Goal: Transaction & Acquisition: Subscribe to service/newsletter

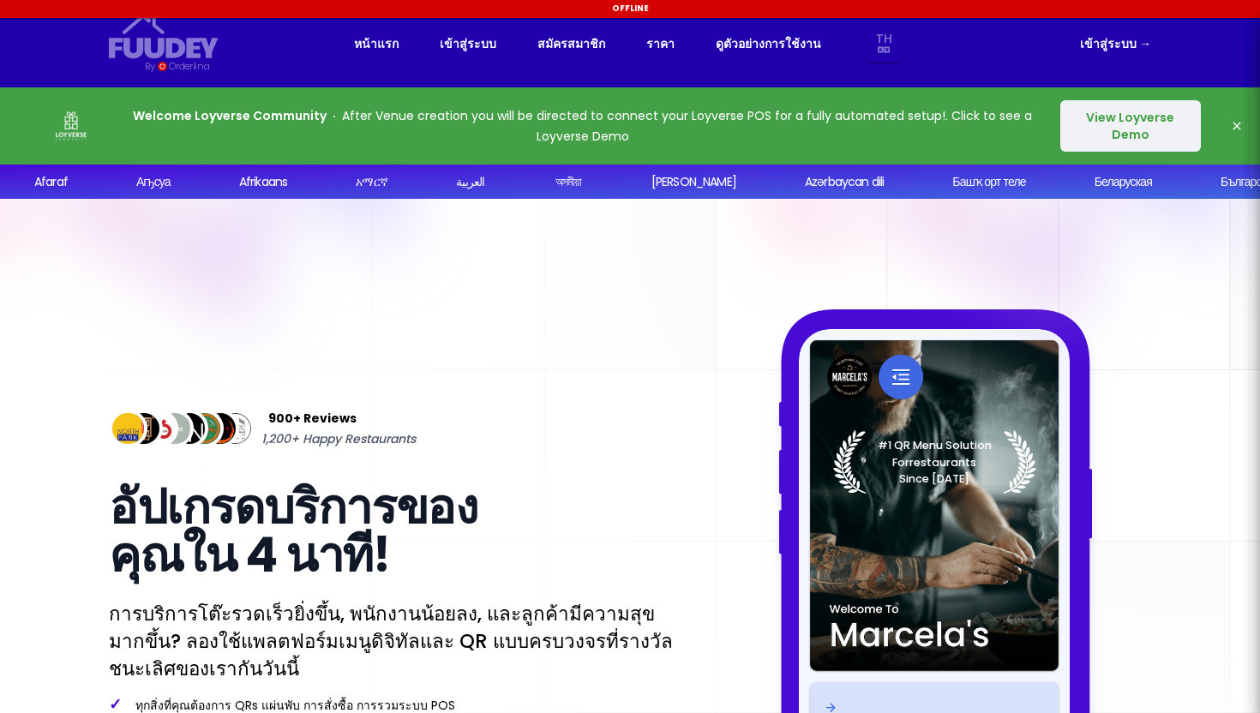
select select "th"
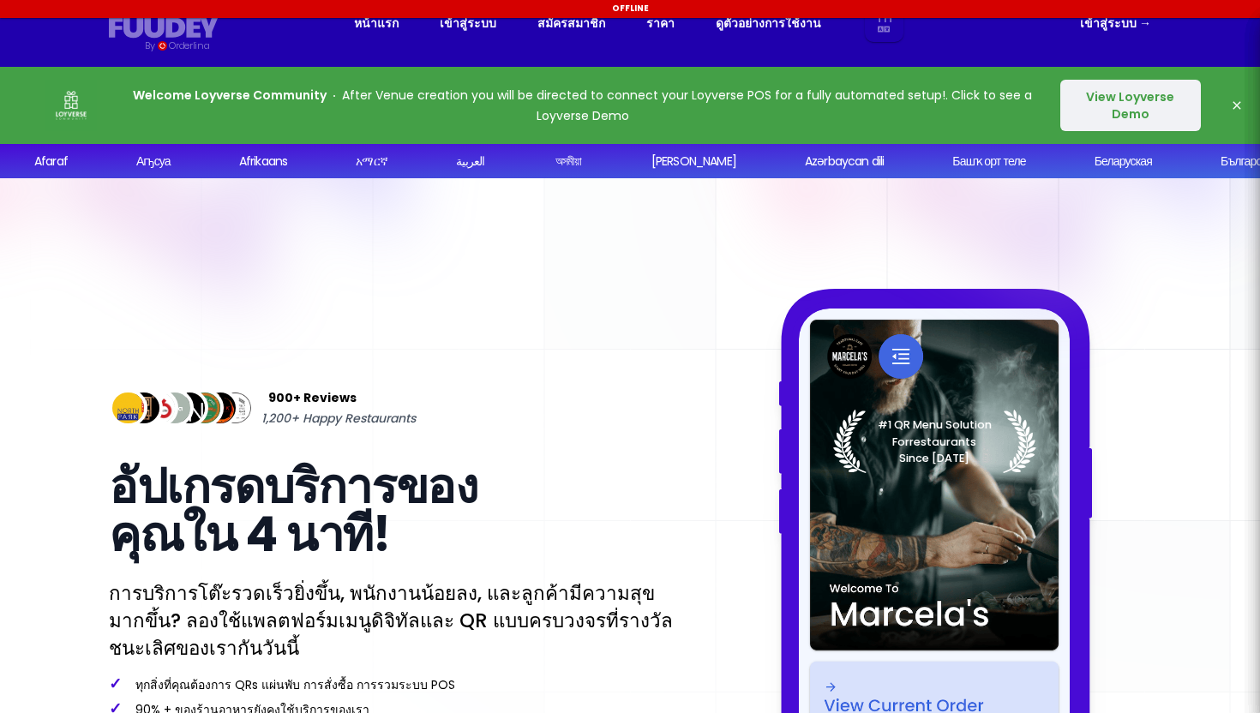
select select "th"
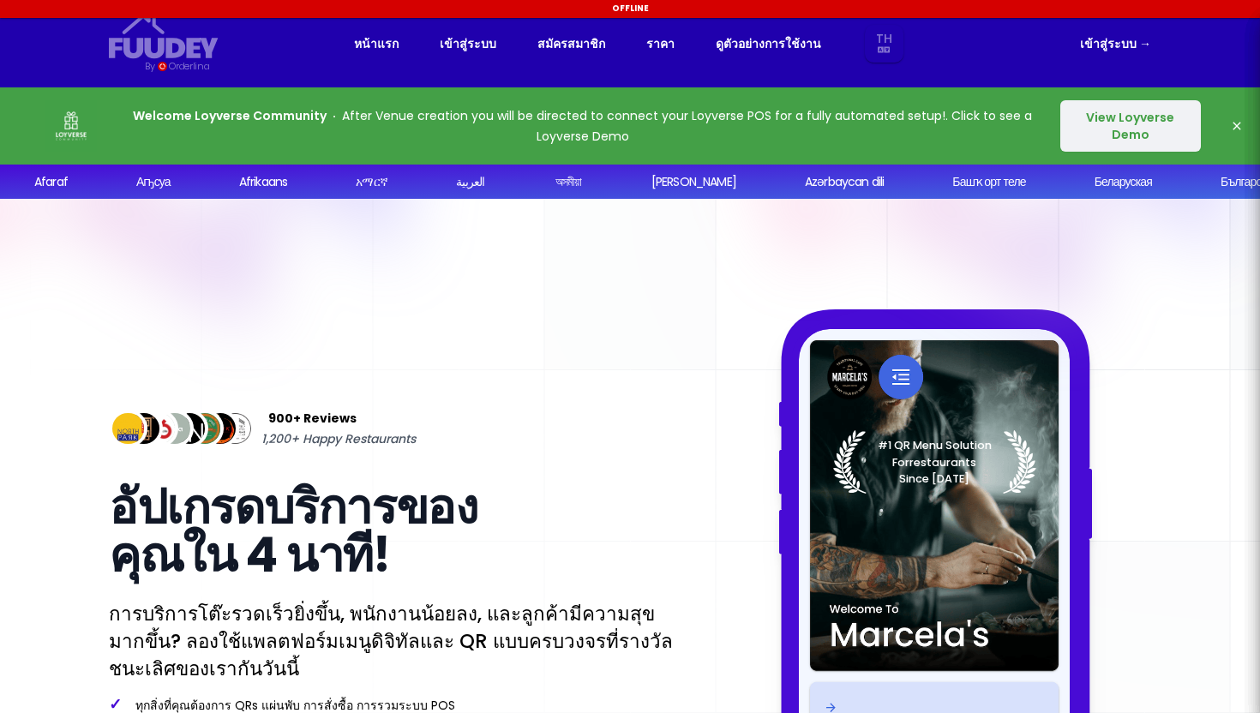
select select "th"
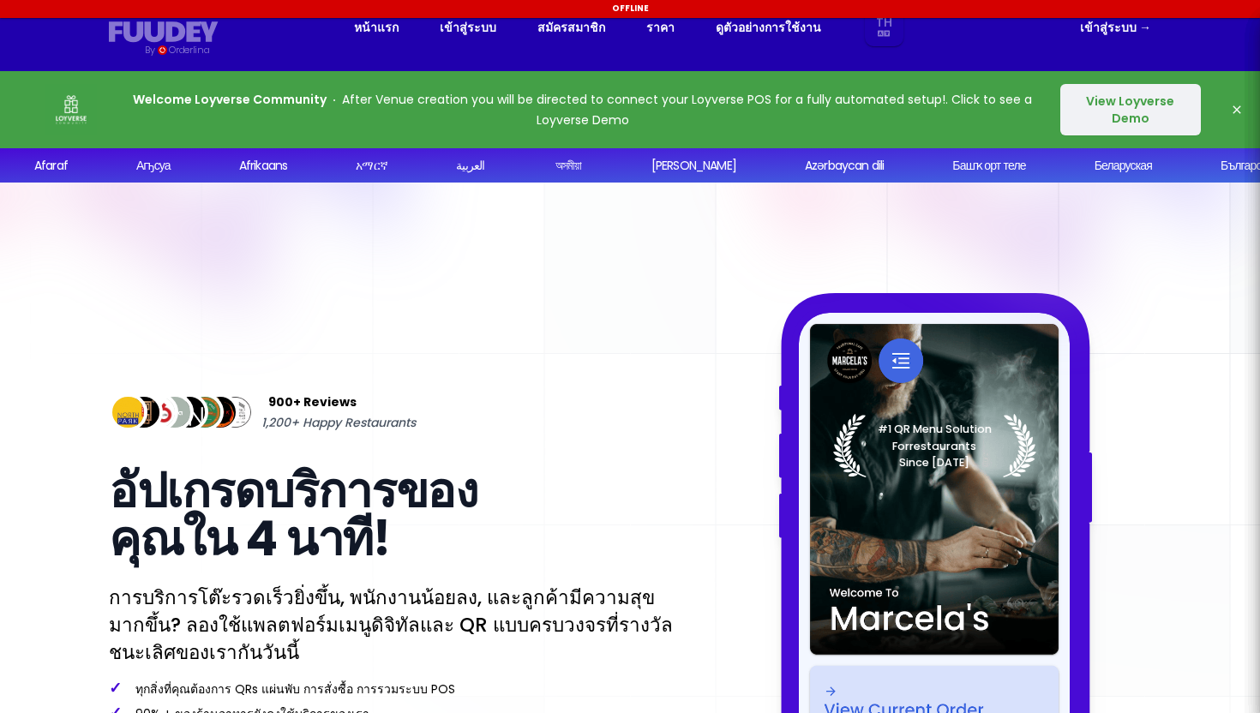
select select "th"
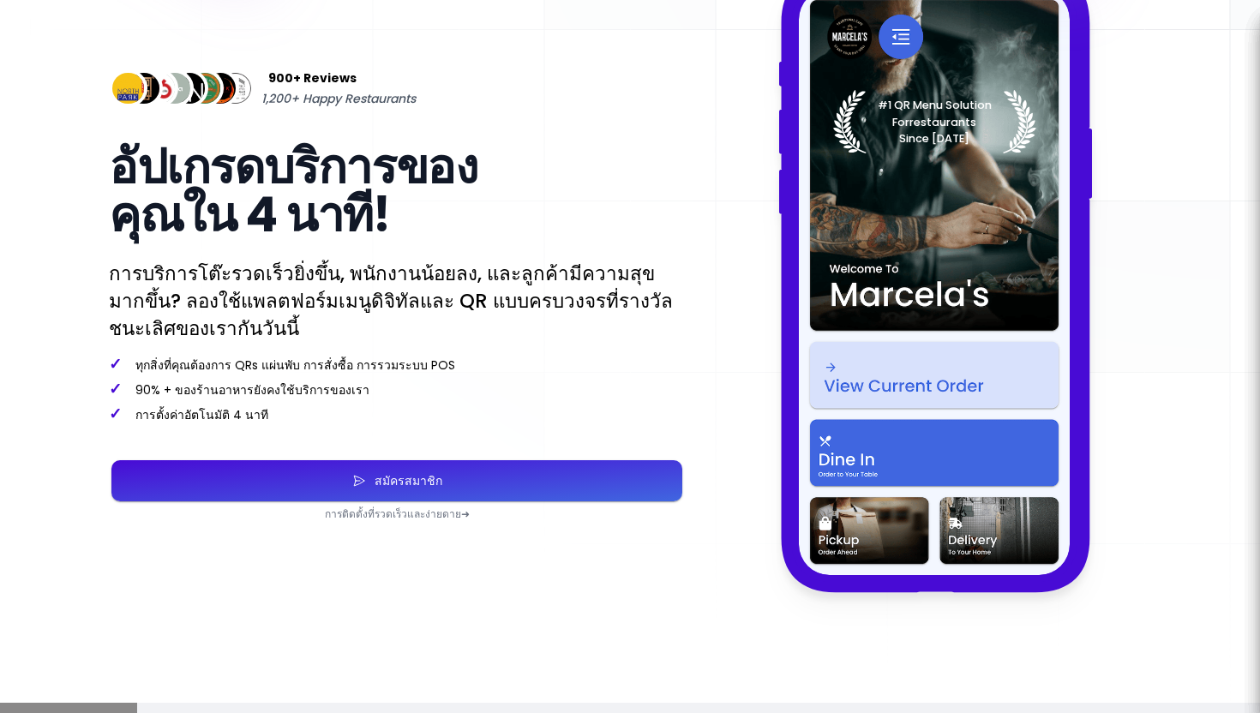
scroll to position [339, 0]
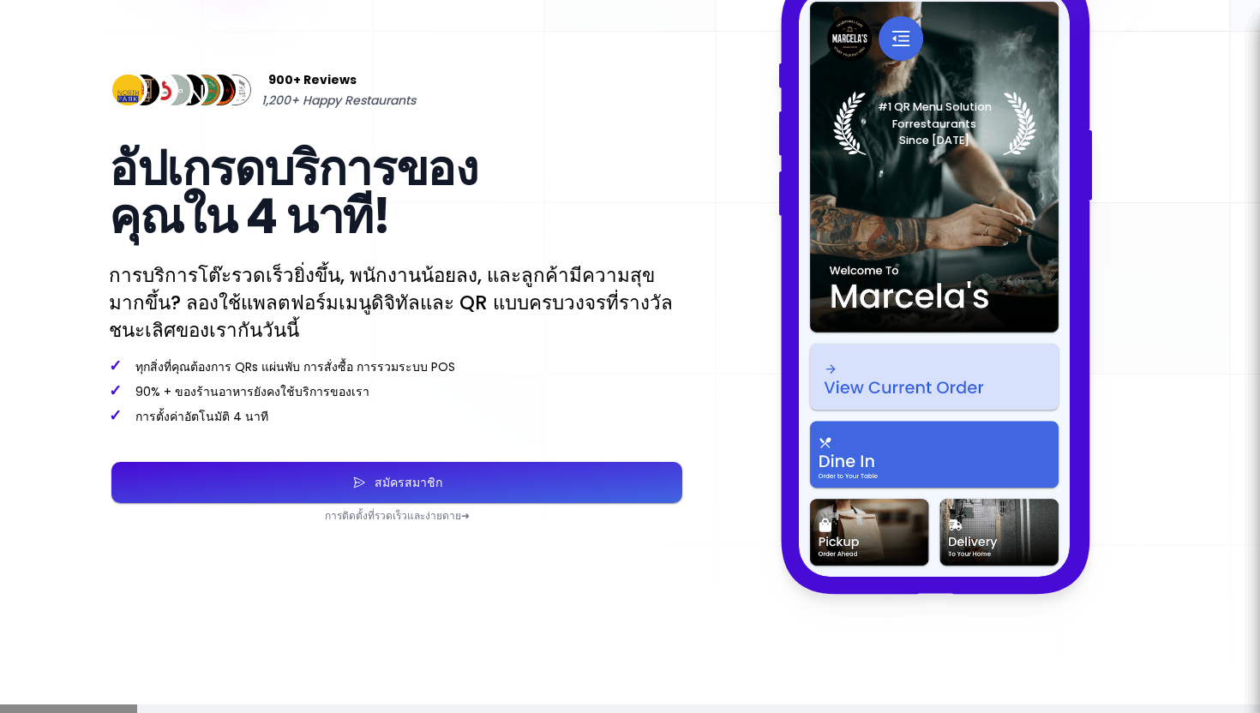
click at [628, 489] on button "สมัครสมาชิก" at bounding box center [396, 482] width 571 height 41
select select "th"
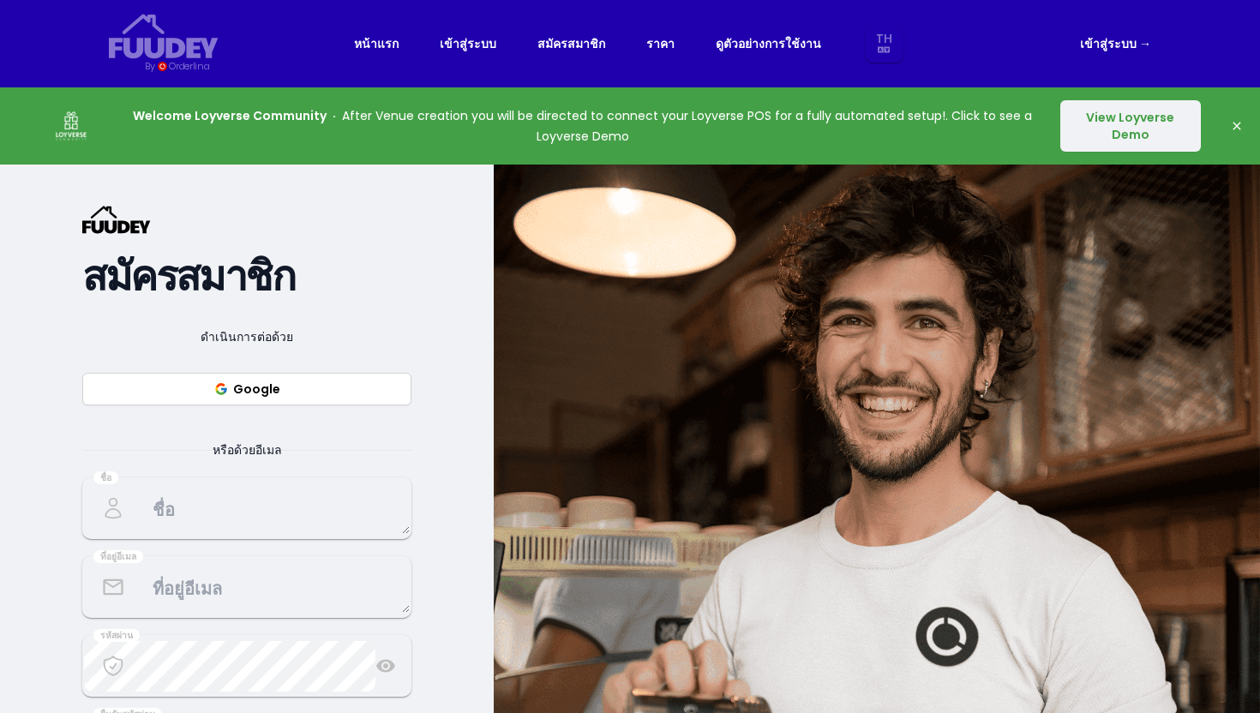
select select "th"
click at [660, 47] on link "ราคา" at bounding box center [661, 43] width 28 height 21
select select "th"
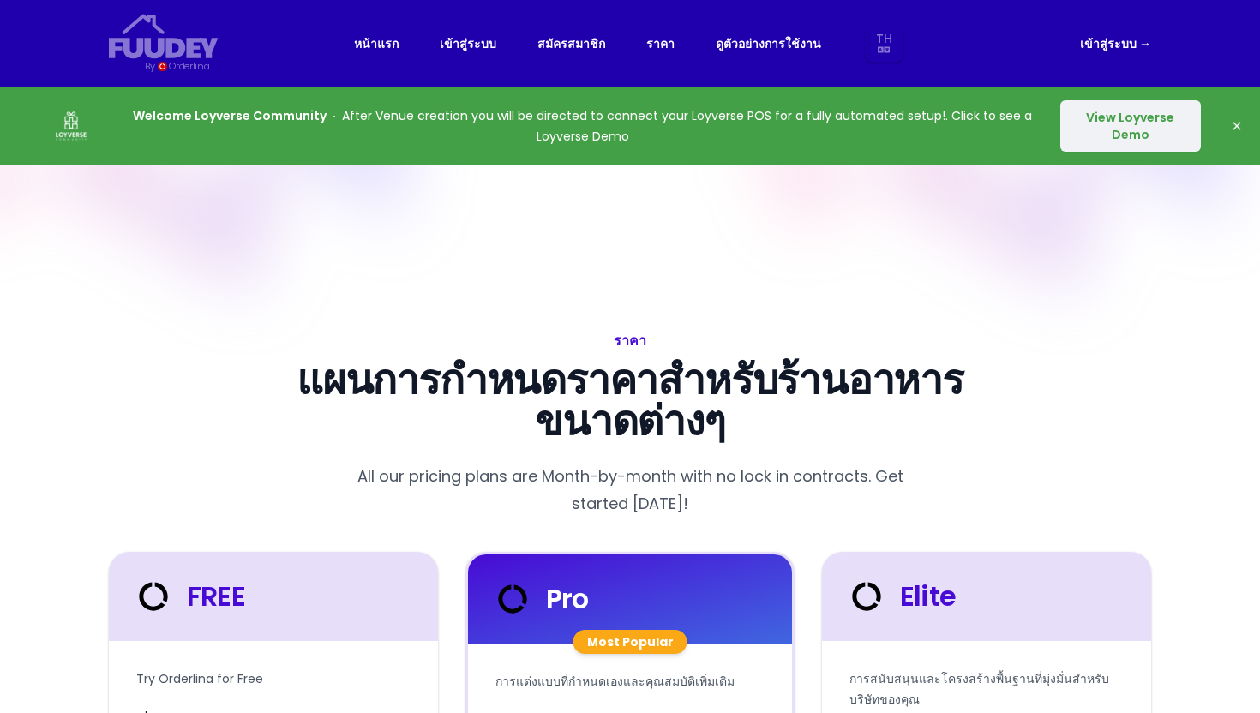
select select "th"
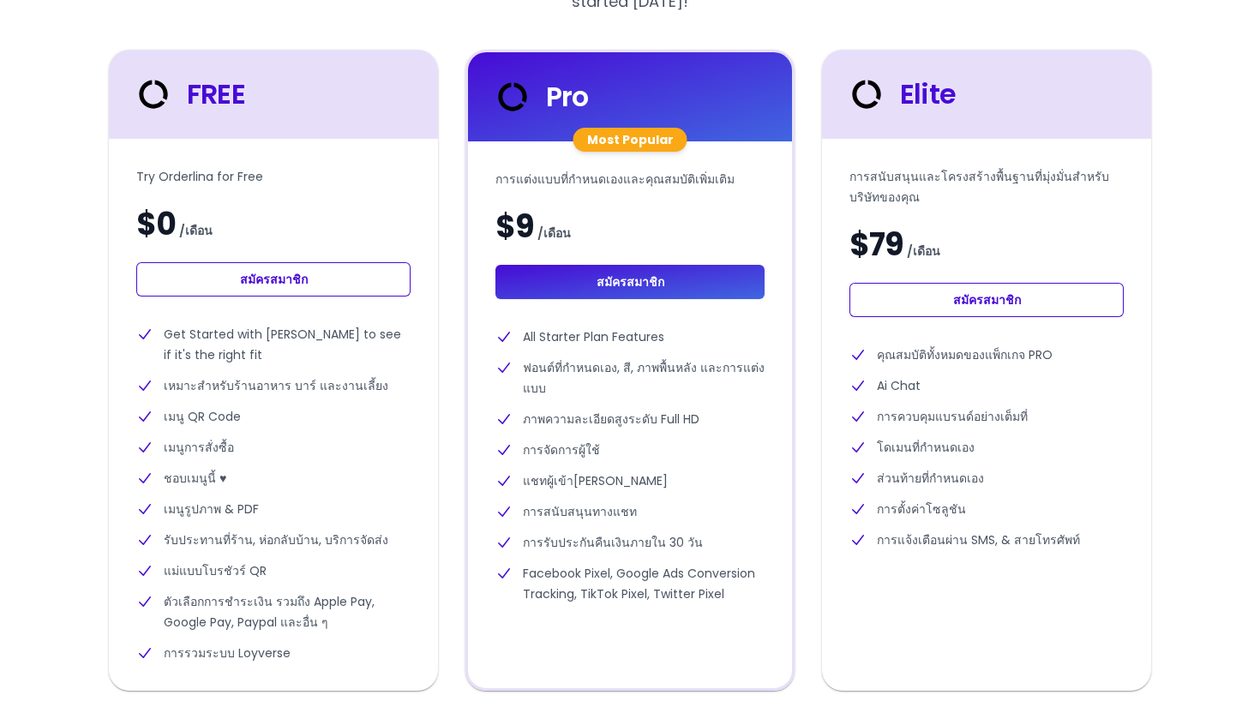
scroll to position [503, 0]
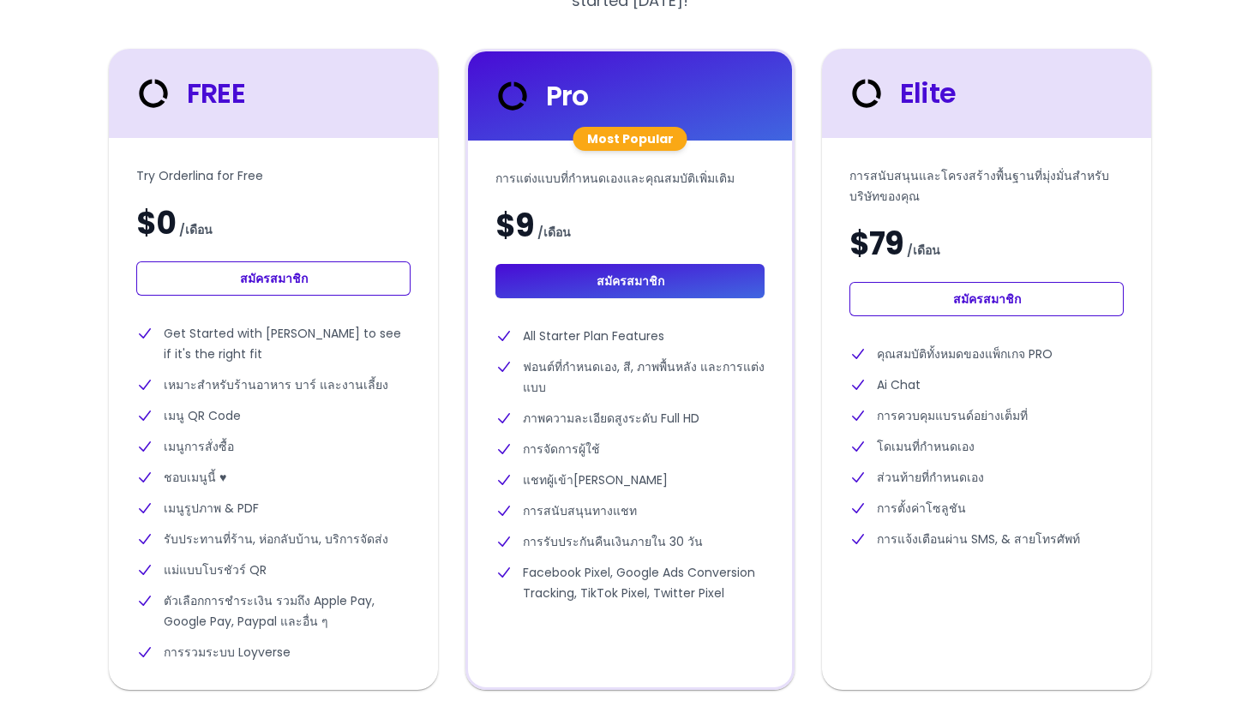
click at [348, 283] on link "สมัครสมาชิก" at bounding box center [273, 279] width 274 height 34
select select "th"
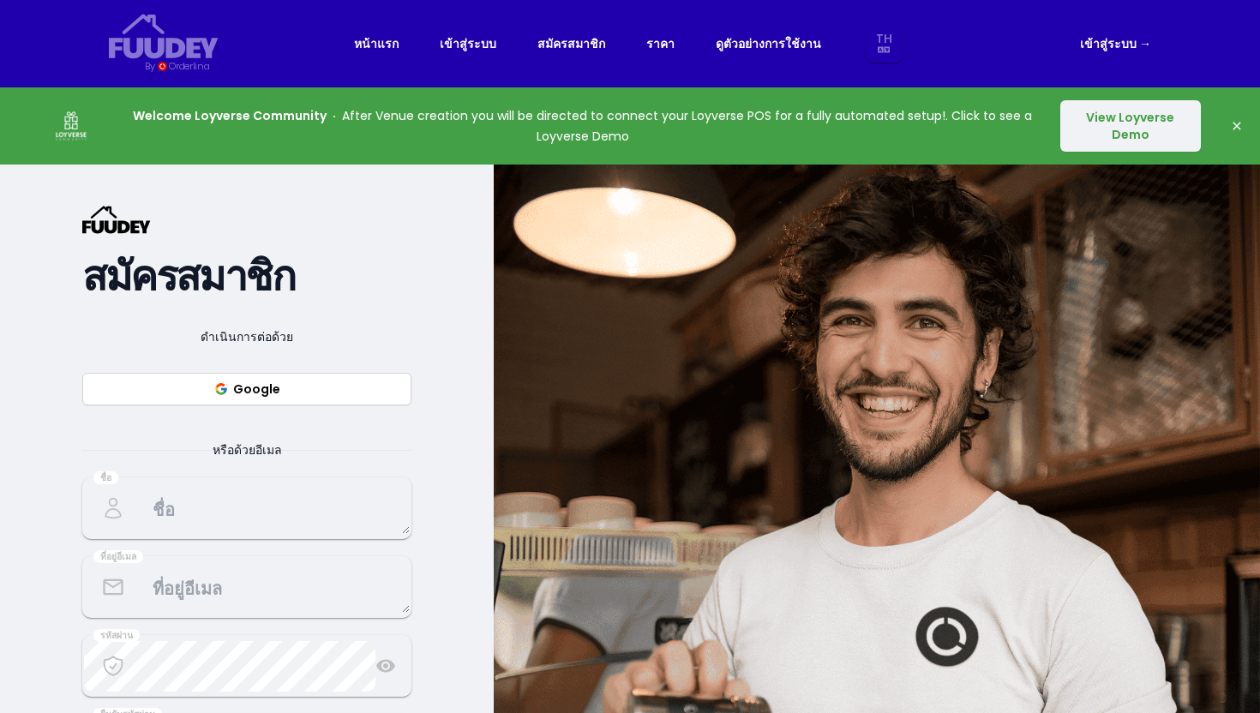
select select "th"
click at [333, 377] on button "Google" at bounding box center [246, 389] width 329 height 33
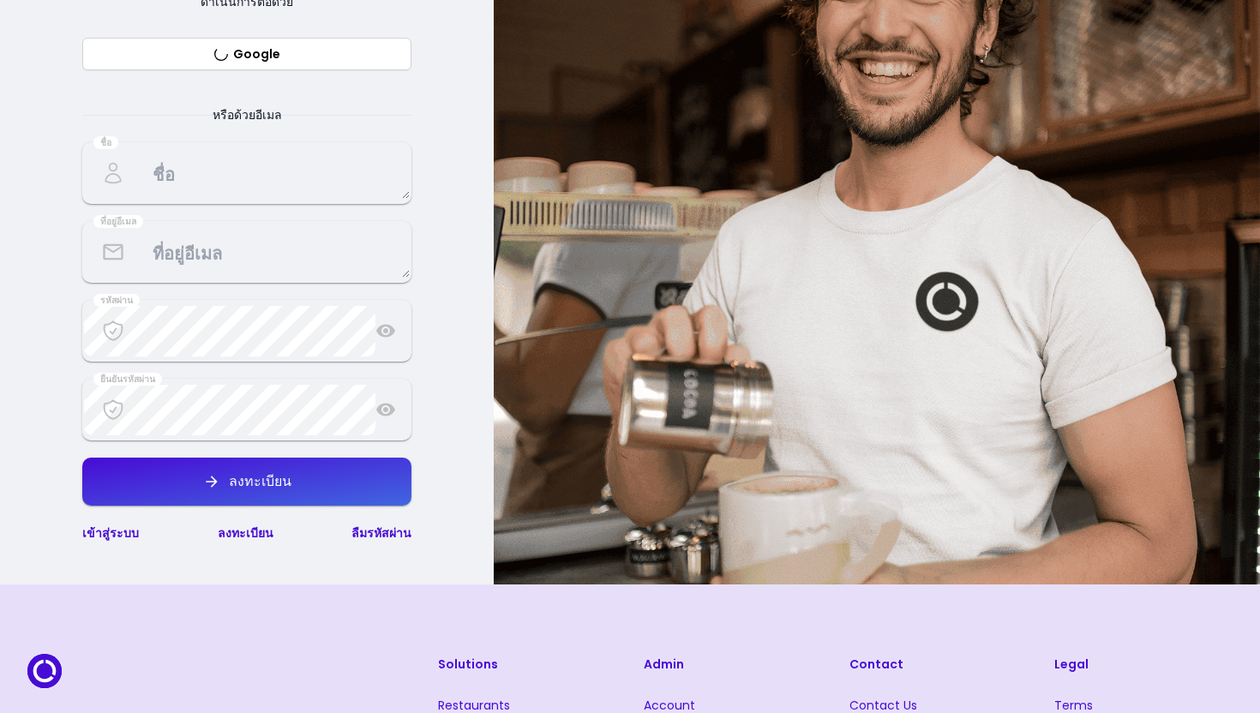
scroll to position [346, 0]
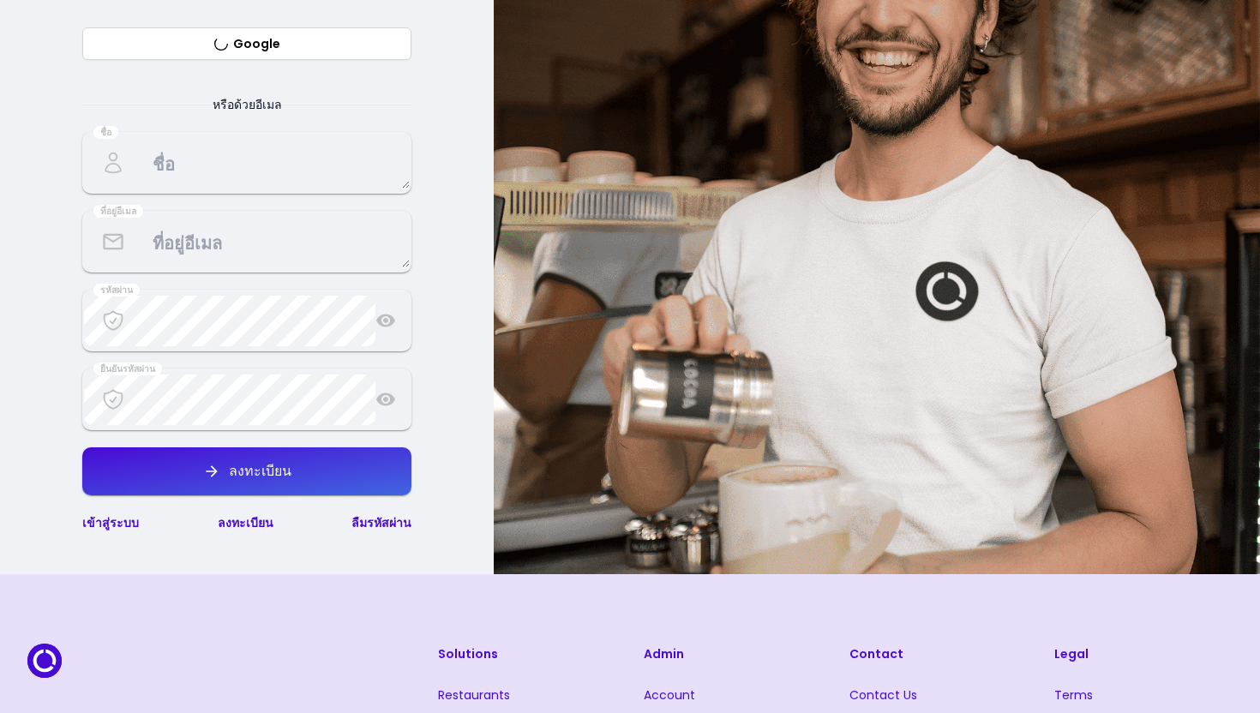
select select "th"
